Goal: Task Accomplishment & Management: Use online tool/utility

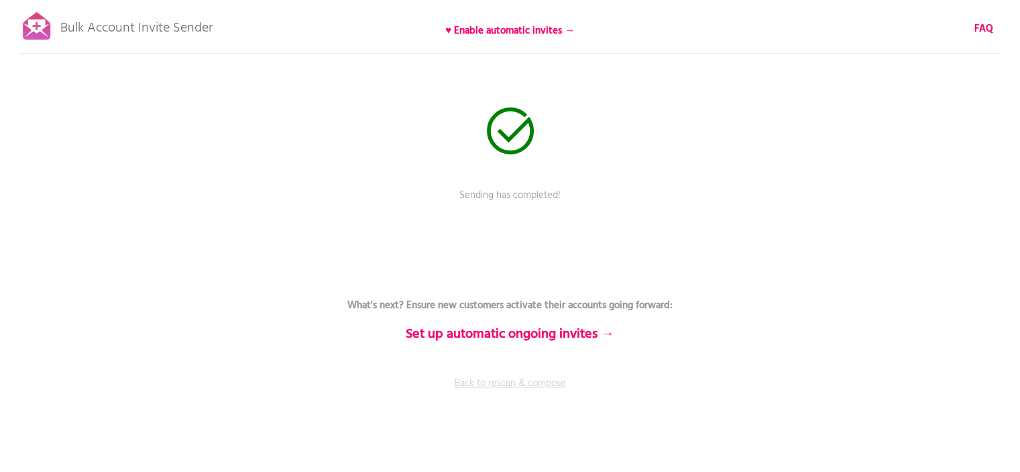
click at [494, 381] on link "Back to rescan & compose" at bounding box center [510, 393] width 402 height 34
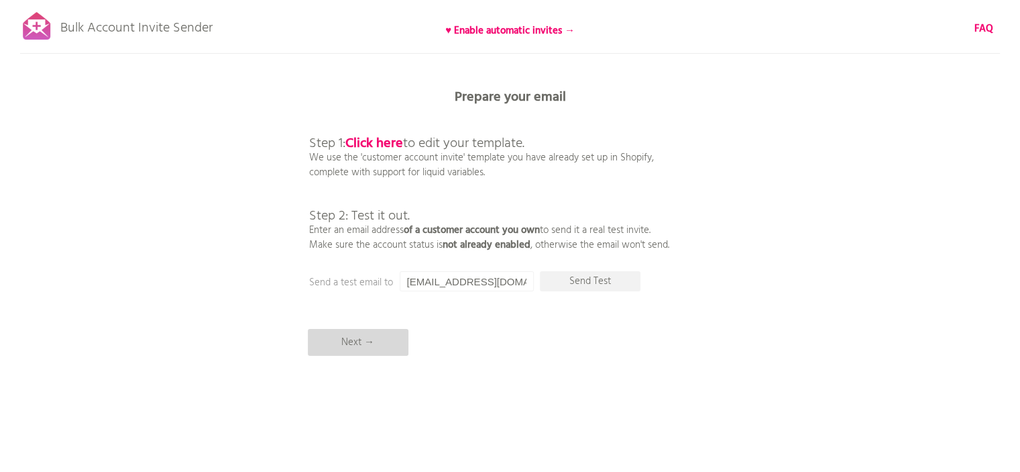
click at [389, 349] on p "Next →" at bounding box center [358, 342] width 101 height 27
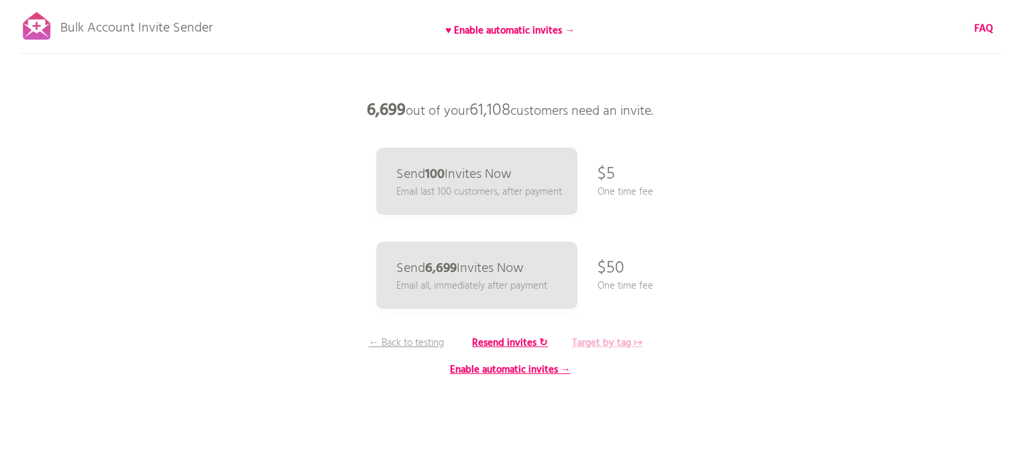
click at [579, 342] on b "Target by tag ↦" at bounding box center [607, 343] width 70 height 16
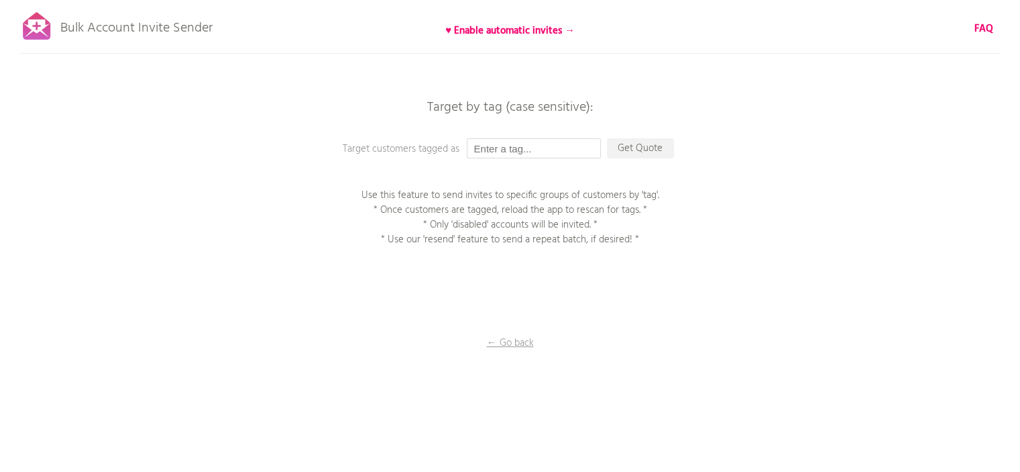
click at [543, 153] on input "text" at bounding box center [534, 148] width 134 height 20
type input "P1EE"
click at [641, 158] on p "Get Quote" at bounding box center [640, 148] width 67 height 20
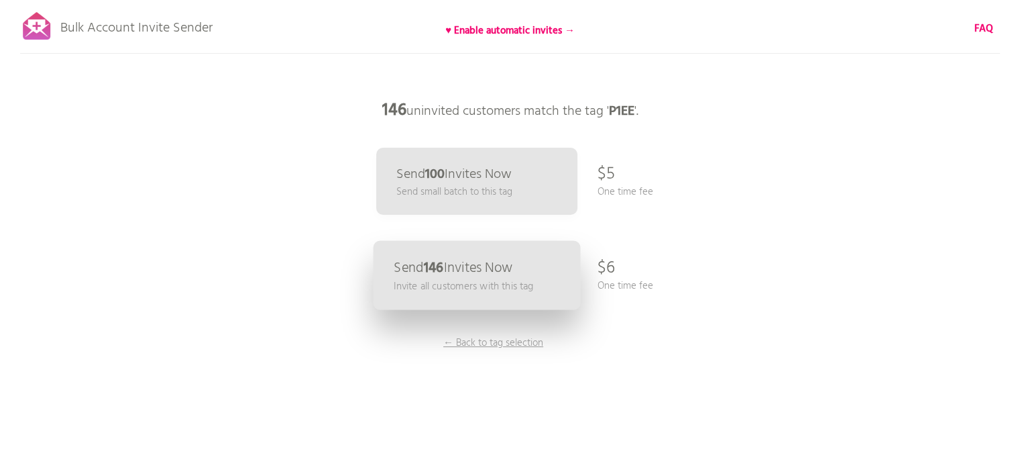
click at [437, 268] on b "146" at bounding box center [433, 268] width 20 height 22
